Goal: Task Accomplishment & Management: Manage account settings

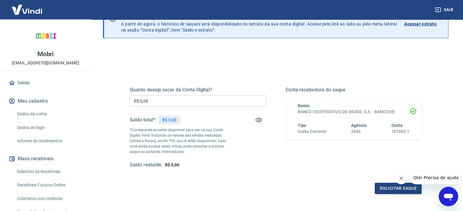
scroll to position [89, 0]
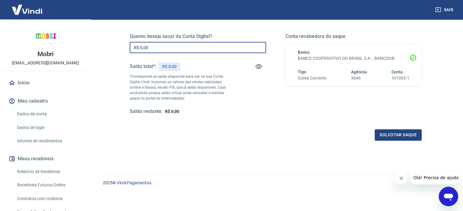
click at [166, 47] on input "R$ 0,00" at bounding box center [198, 47] width 136 height 11
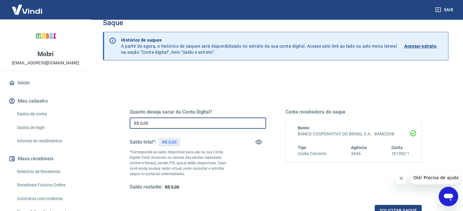
scroll to position [0, 0]
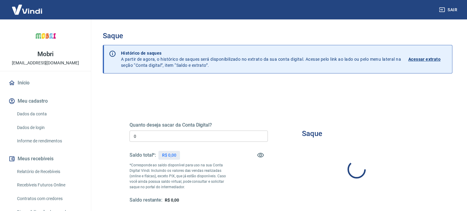
type input "R$ 0,00"
